Goal: Task Accomplishment & Management: Complete application form

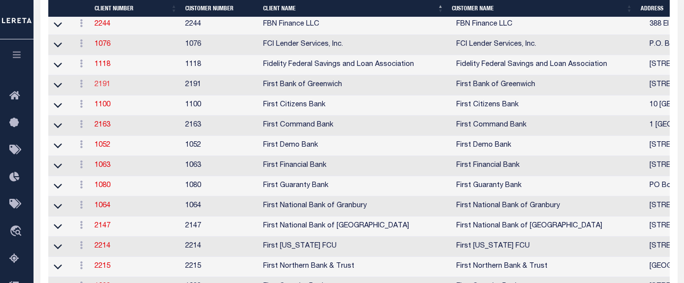
click at [100, 88] on link "2191" at bounding box center [103, 84] width 16 height 7
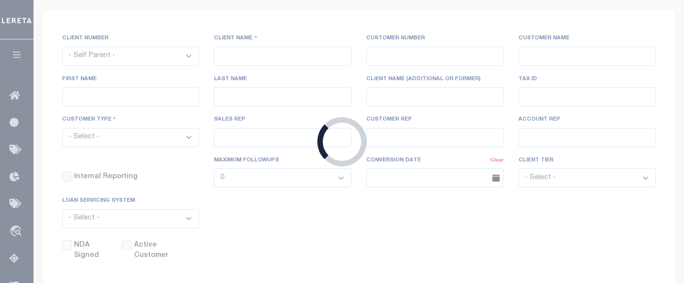
scroll to position [50, 0]
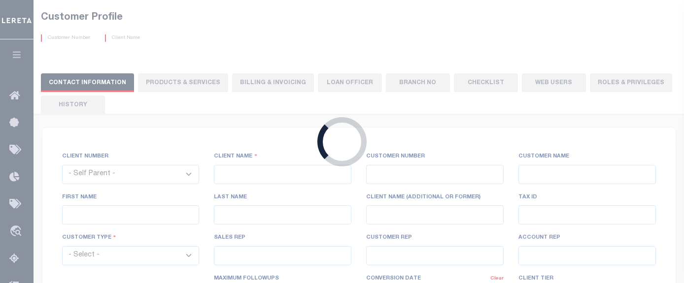
select select
type input "First Bank of Greenwich"
type input "2191"
type input "First Bank of Greenwich"
type input "[PERSON_NAME]"
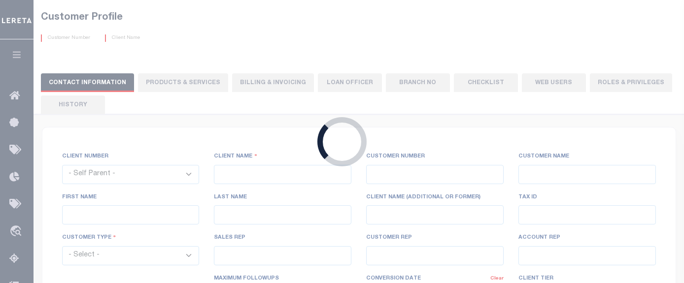
type input "[PERSON_NAME]"
select select "Mixed Portfolio"
type input "[PERSON_NAME]"
checkbox input "true"
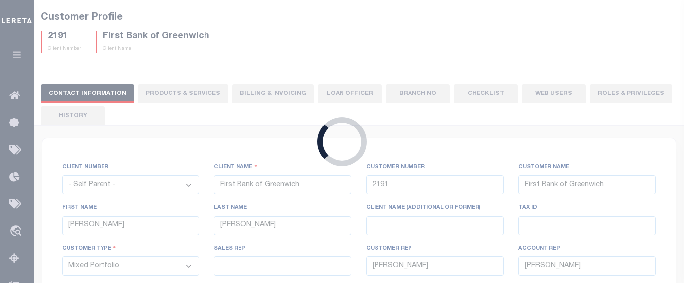
scroll to position [0, 0]
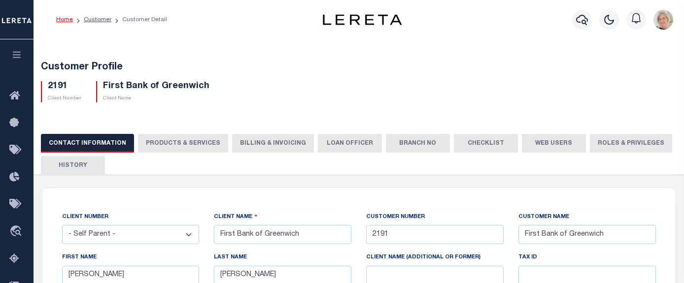
click at [256, 140] on button "Billing & Invoicing" at bounding box center [273, 143] width 82 height 19
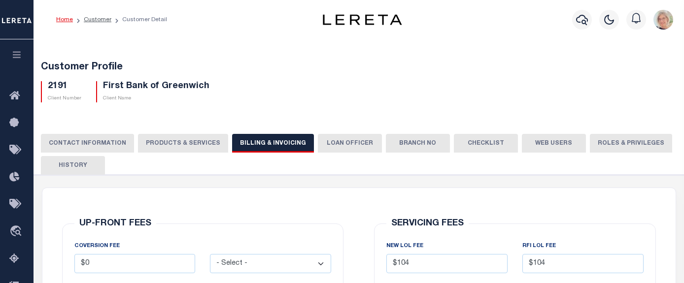
click at [190, 144] on button "PRODUCTS & SERVICES" at bounding box center [183, 143] width 90 height 19
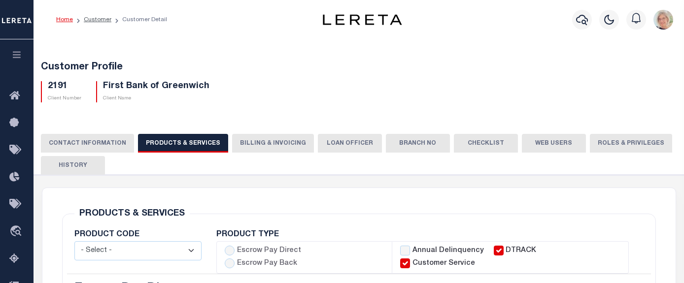
select select "STX"
radio input "true"
checkbox input "true"
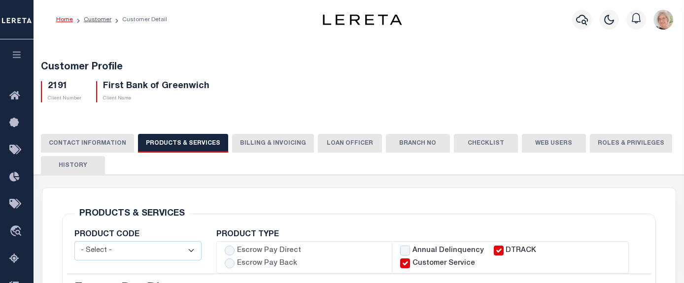
checkbox input "true"
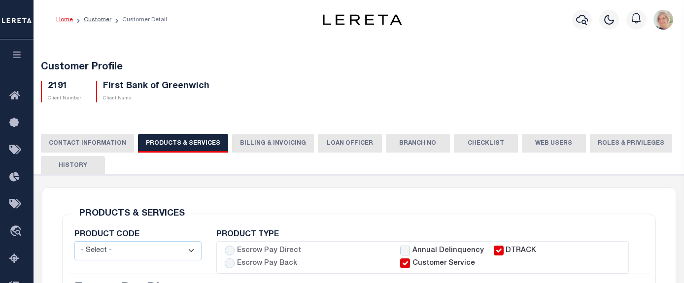
checkbox input "true"
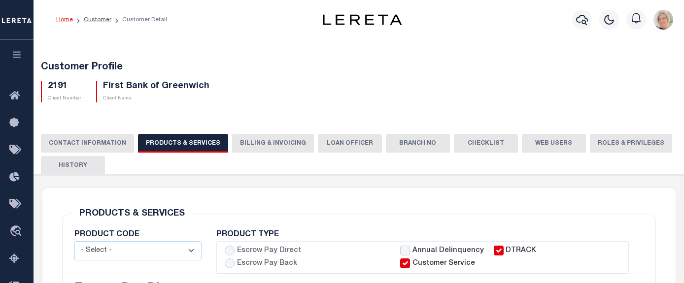
checkbox input "true"
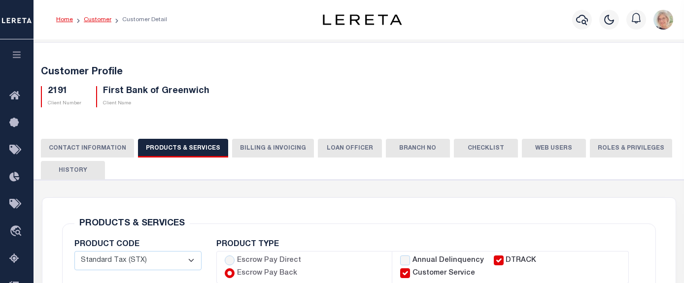
click at [99, 20] on link "Customer" at bounding box center [98, 20] width 28 height 6
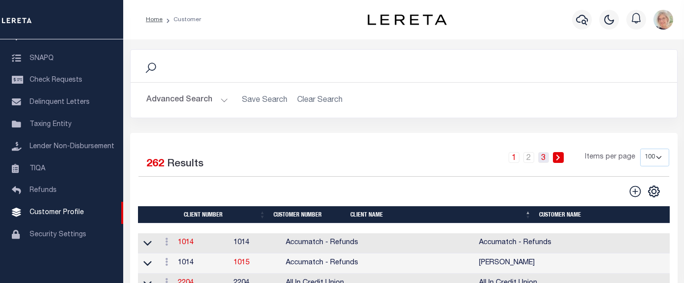
click at [543, 159] on link "3" at bounding box center [543, 157] width 11 height 11
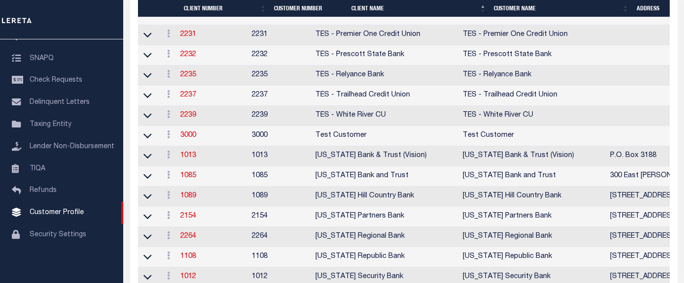
scroll to position [837, 0]
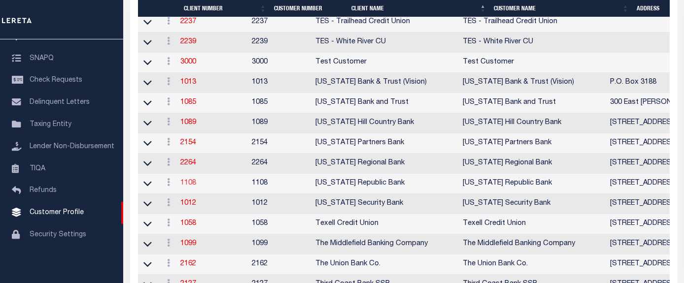
click at [191, 187] on link "1108" at bounding box center [188, 183] width 16 height 7
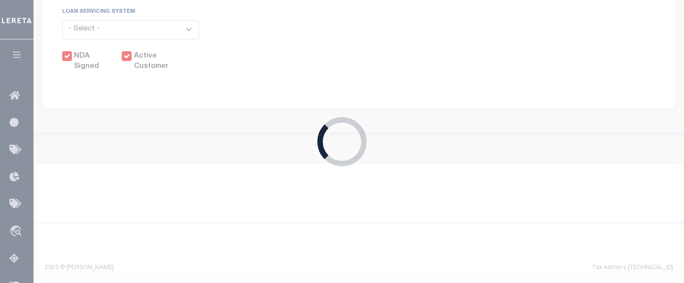
select select
type input "Texas Republic Bank"
type input "1108"
type input "Texas Republic Bank"
type input "Carly"
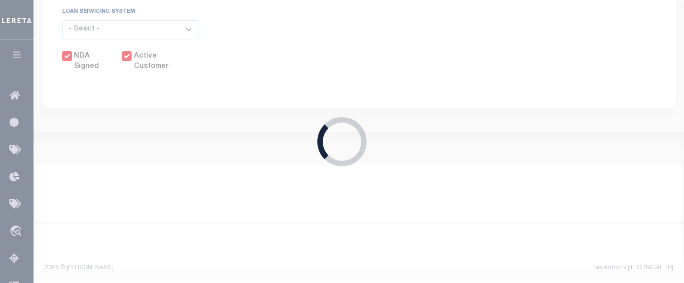
type input "Hollaway"
select select "Mixed Portfolio"
type input "[PERSON_NAME]"
checkbox input "true"
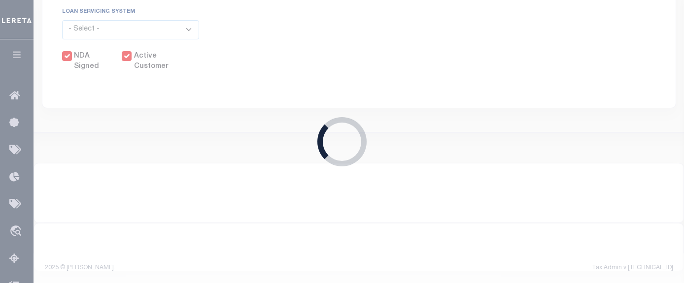
checkbox input "true"
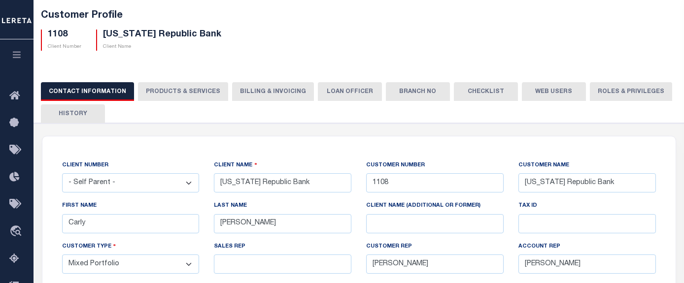
scroll to position [49, 0]
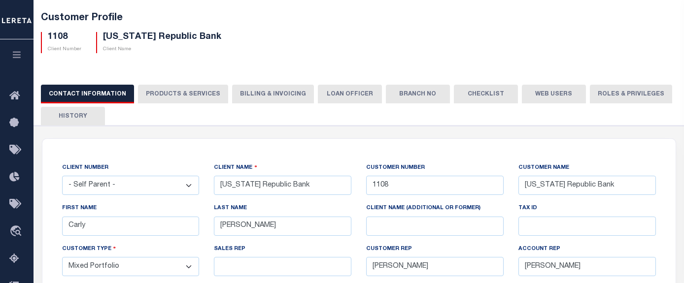
click at [179, 94] on button "PRODUCTS & SERVICES" at bounding box center [183, 94] width 90 height 19
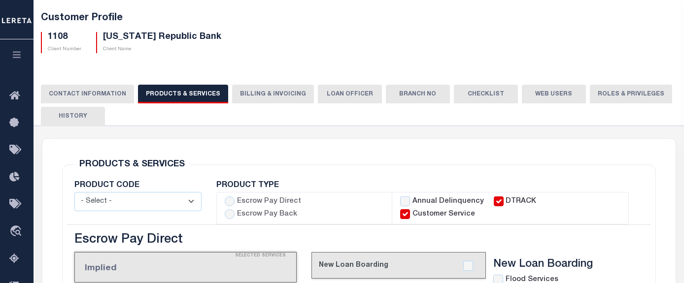
select select "STX"
radio input "true"
checkbox input "true"
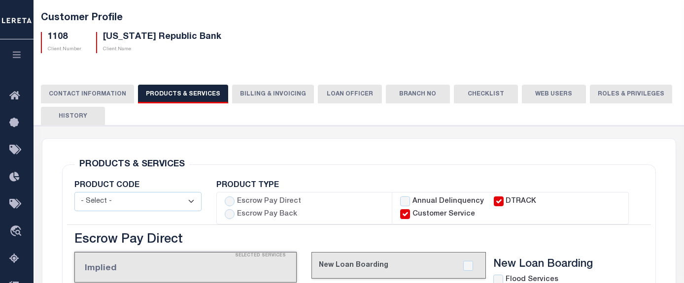
checkbox input "true"
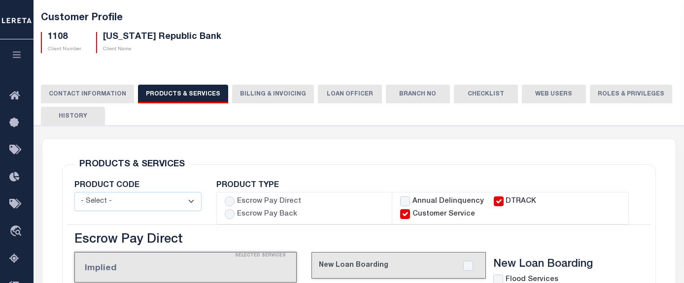
checkbox input "true"
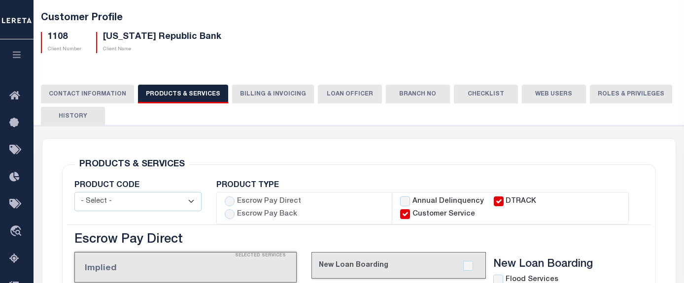
checkbox input "true"
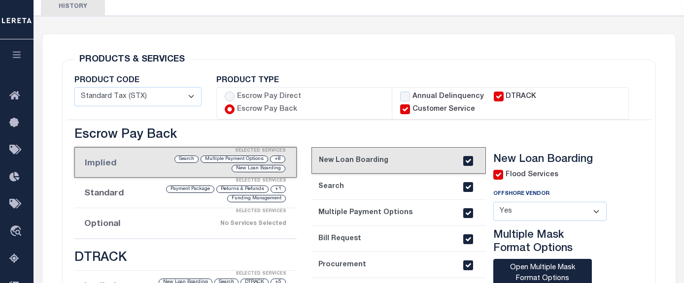
scroll to position [148, 0]
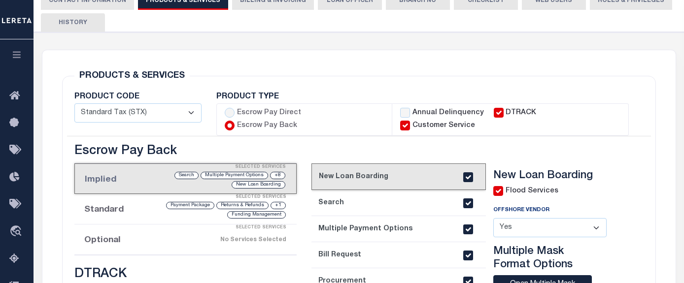
click at [263, 3] on button "Billing & Invoicing" at bounding box center [273, 0] width 82 height 19
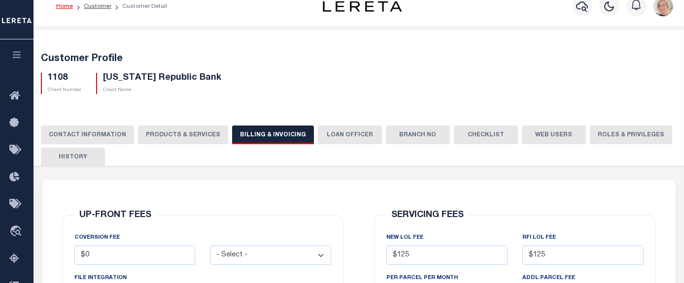
scroll to position [0, 0]
